Goal: Find specific page/section: Find specific page/section

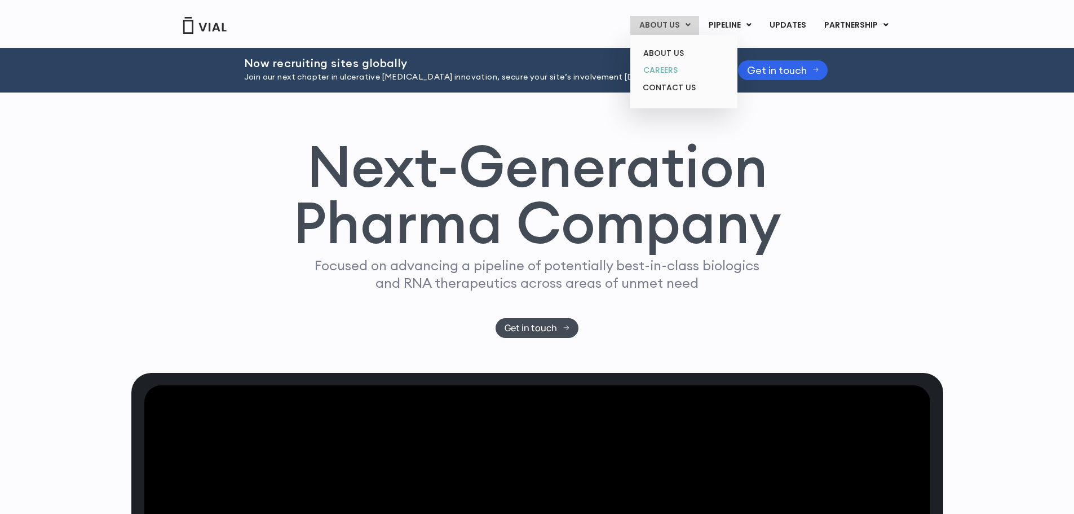
click at [676, 65] on link "CAREERS" at bounding box center [683, 69] width 99 height 17
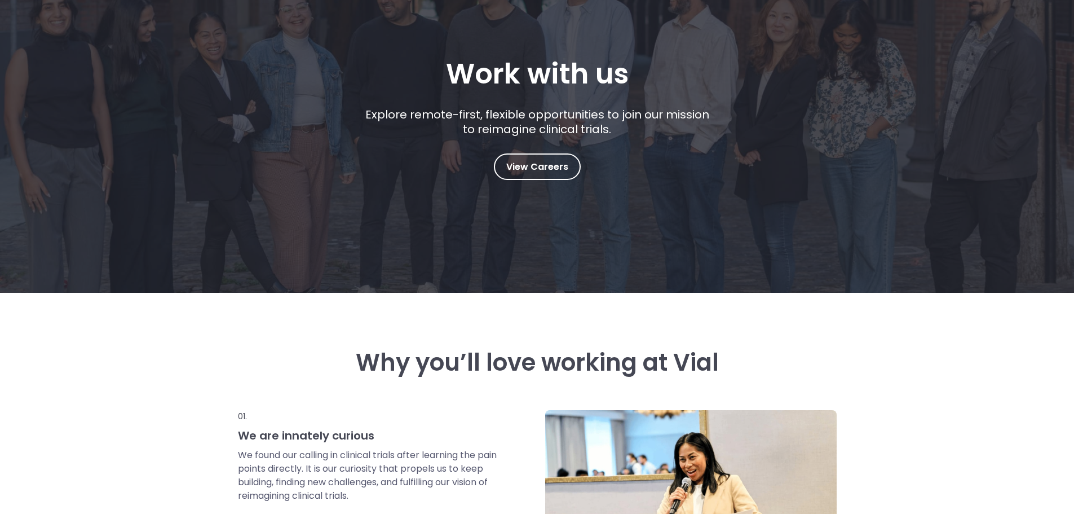
scroll to position [169, 0]
click at [544, 162] on span "View Careers" at bounding box center [537, 167] width 62 height 15
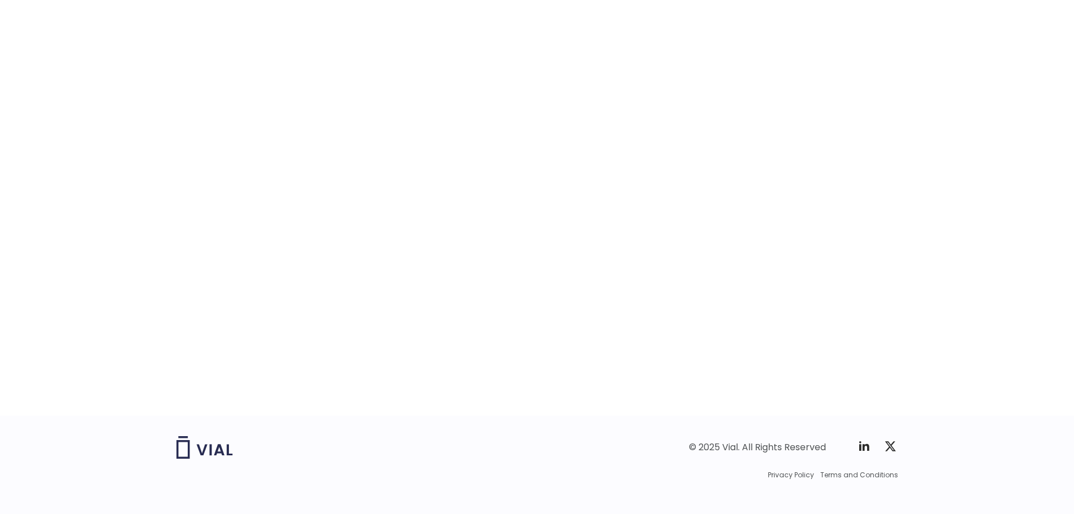
scroll to position [1696, 0]
